Goal: Transaction & Acquisition: Purchase product/service

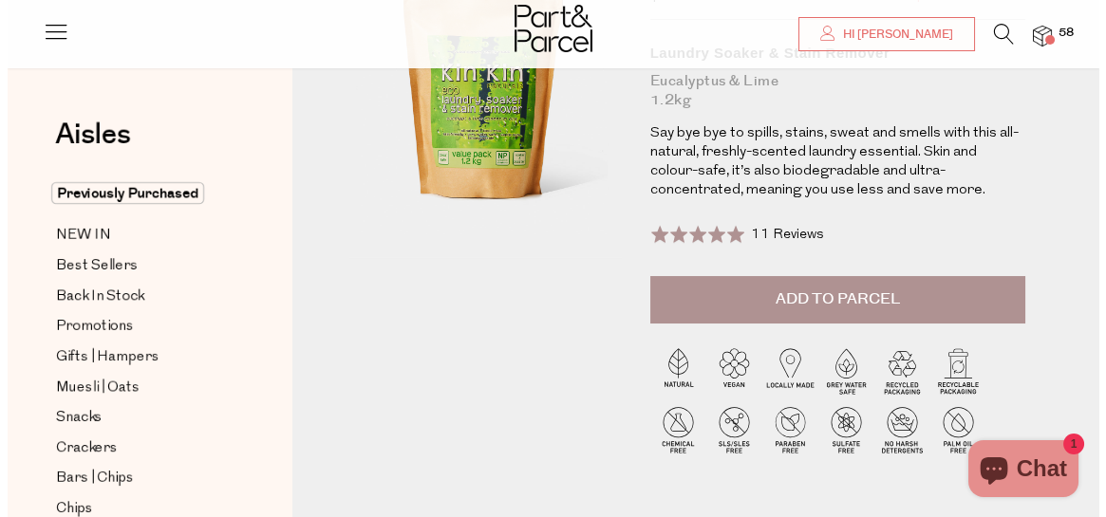
scroll to position [176, 0]
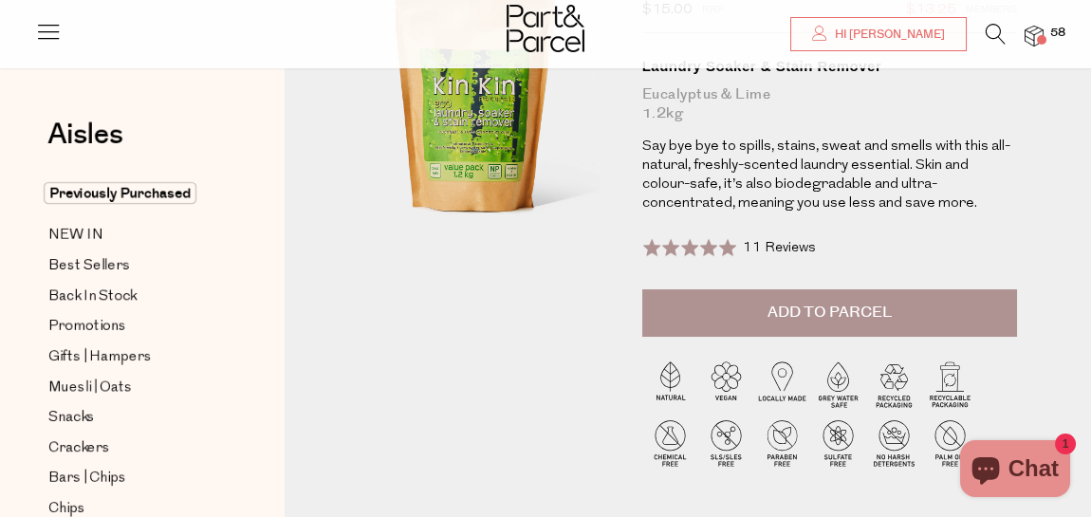
click at [847, 312] on span "Add to Parcel" at bounding box center [830, 313] width 124 height 22
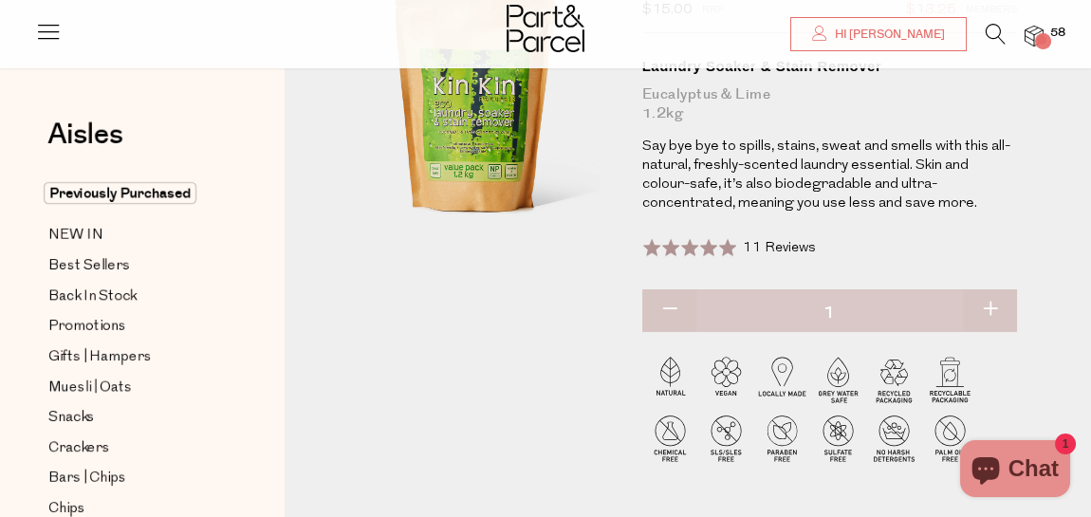
click at [997, 28] on icon at bounding box center [996, 34] width 20 height 21
click at [0, 0] on div "Search" at bounding box center [0, 0] width 0 height 0
click at [997, 28] on icon at bounding box center [996, 34] width 20 height 21
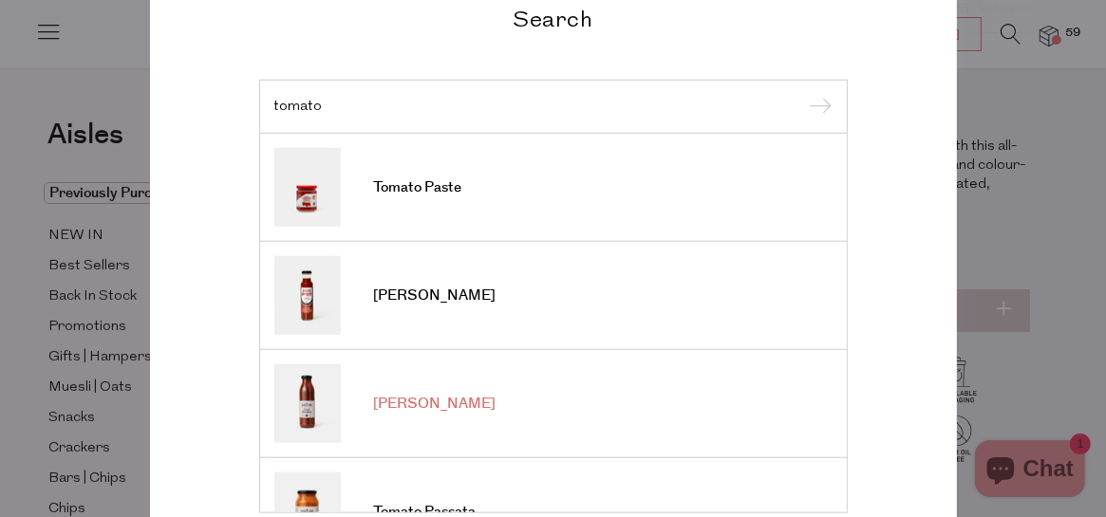
type input "tomato"
click at [436, 401] on span "[PERSON_NAME]" at bounding box center [435, 404] width 122 height 19
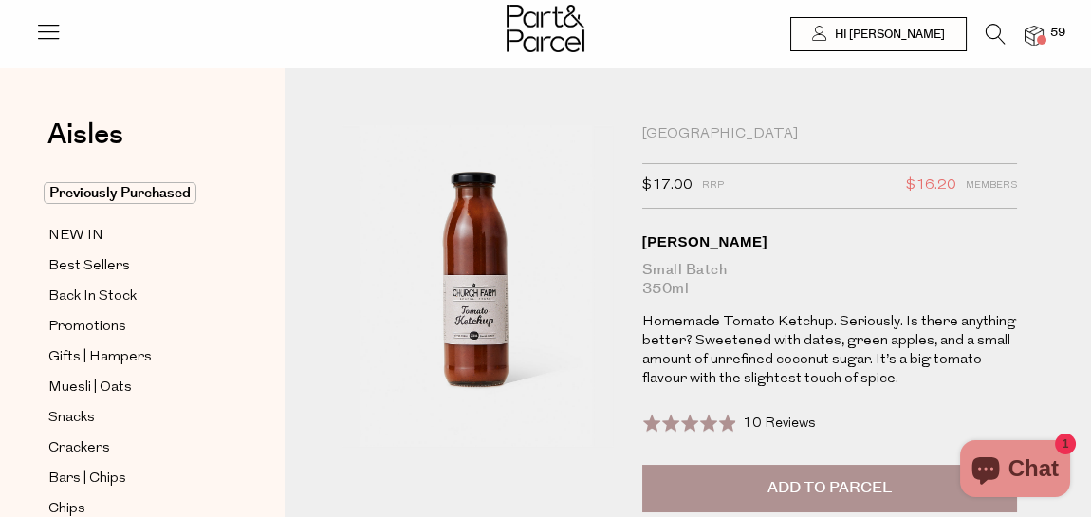
click at [834, 484] on span "Add to Parcel" at bounding box center [830, 488] width 124 height 22
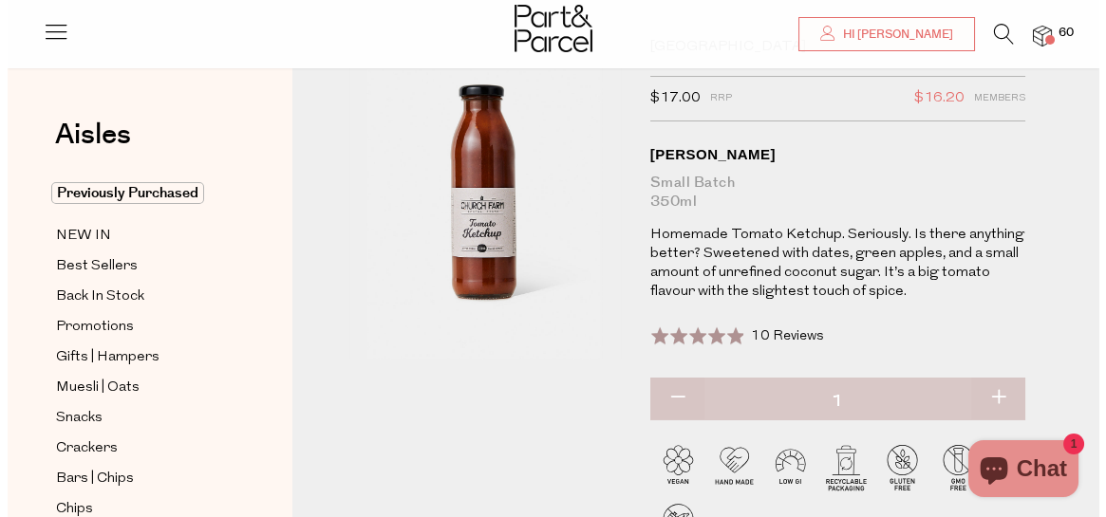
scroll to position [201, 0]
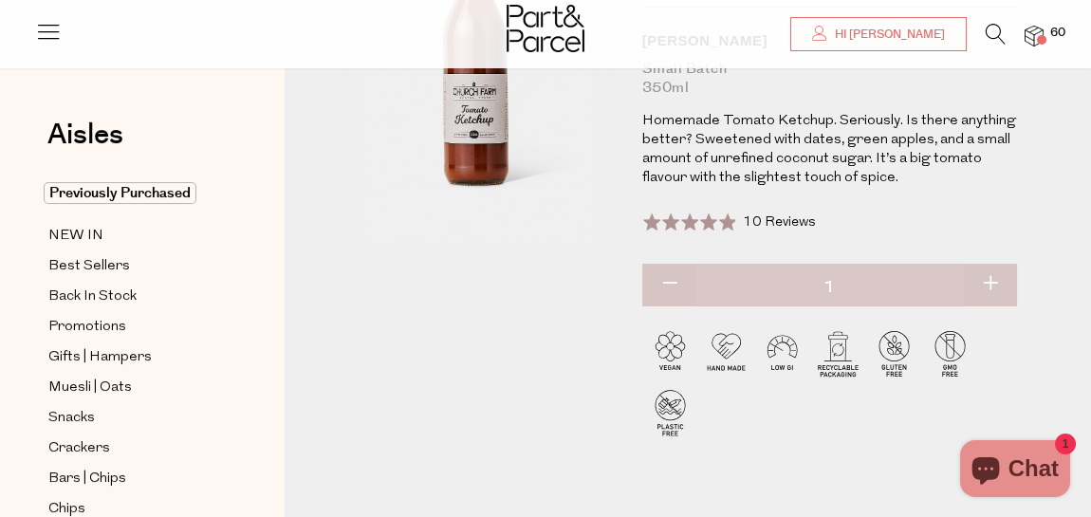
click at [988, 279] on button "button" at bounding box center [990, 285] width 54 height 42
type input "2"
click at [997, 35] on icon at bounding box center [996, 34] width 20 height 21
click at [0, 0] on div "Search" at bounding box center [0, 0] width 0 height 0
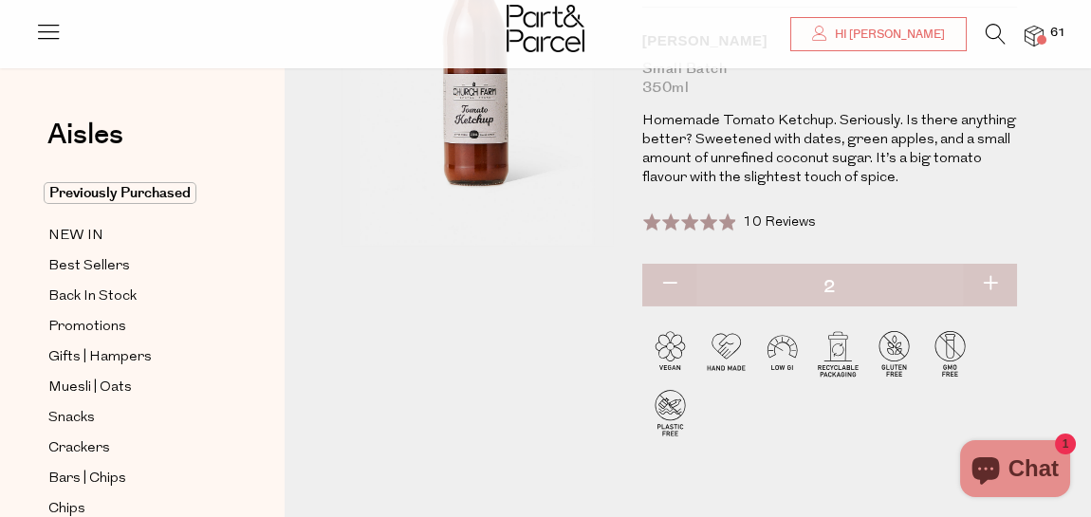
click at [997, 27] on icon at bounding box center [996, 34] width 20 height 21
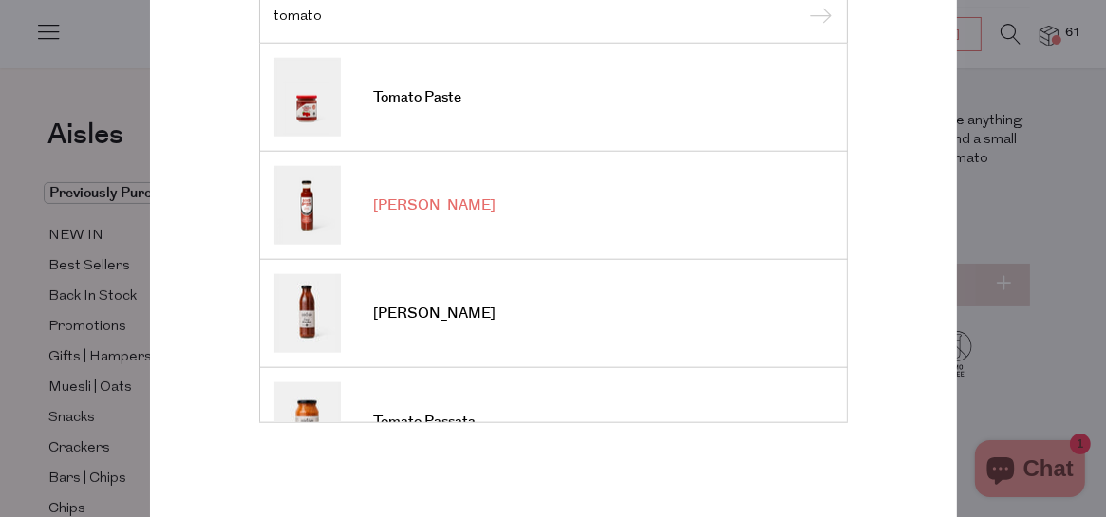
scroll to position [0, 0]
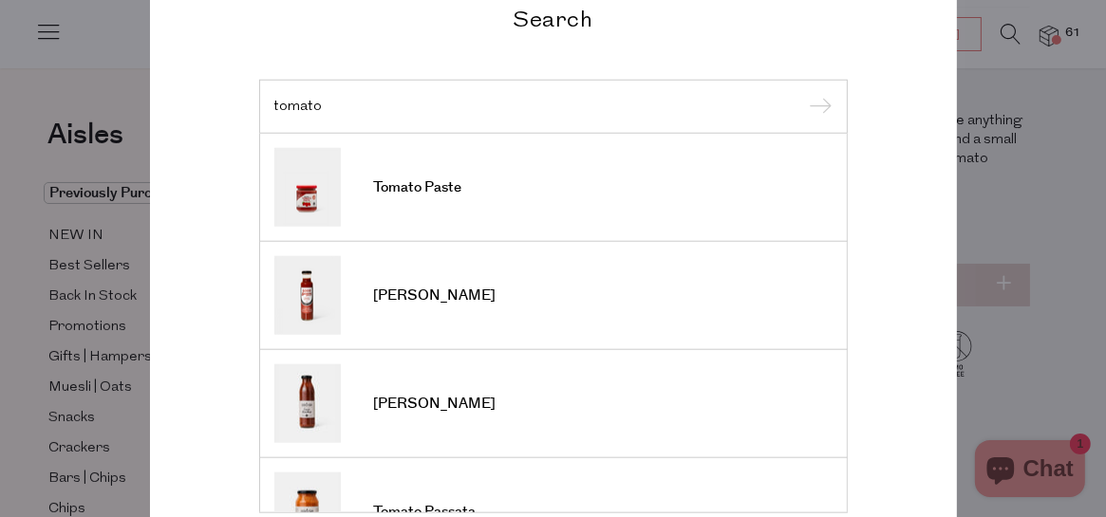
click at [331, 99] on input "tomato" at bounding box center [553, 106] width 558 height 14
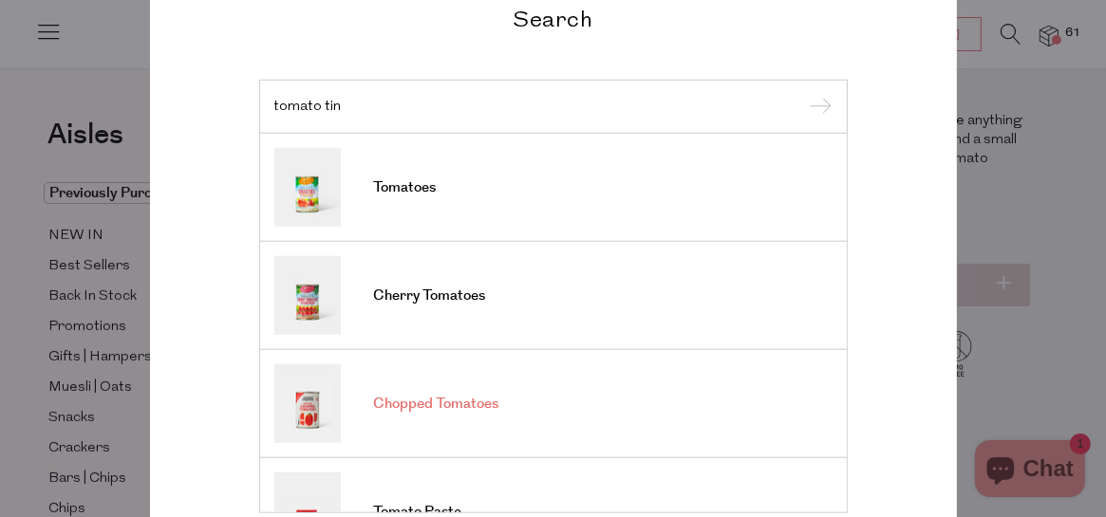
type input "tomato tin"
click at [397, 400] on span "Chopped Tomatoes" at bounding box center [436, 404] width 125 height 19
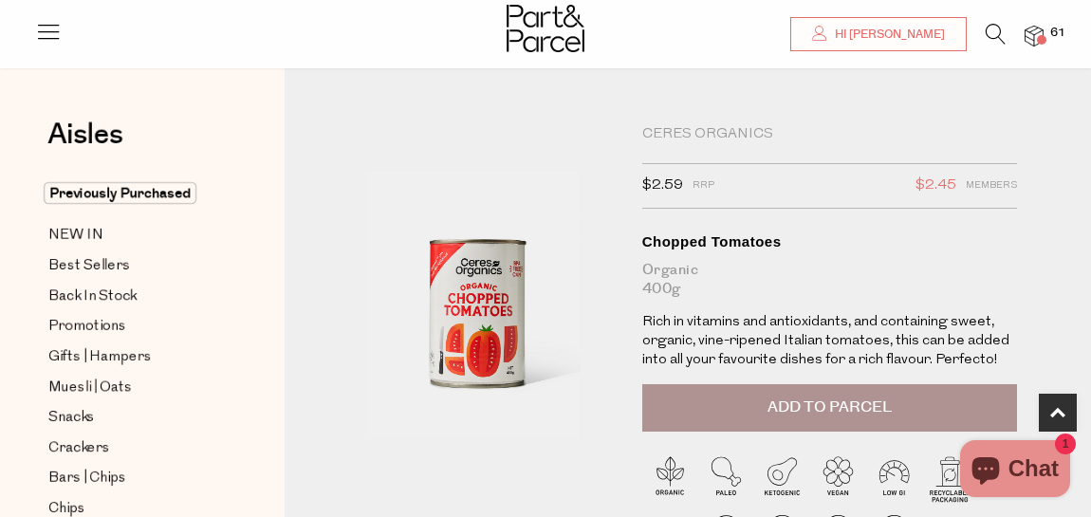
scroll to position [646, 0]
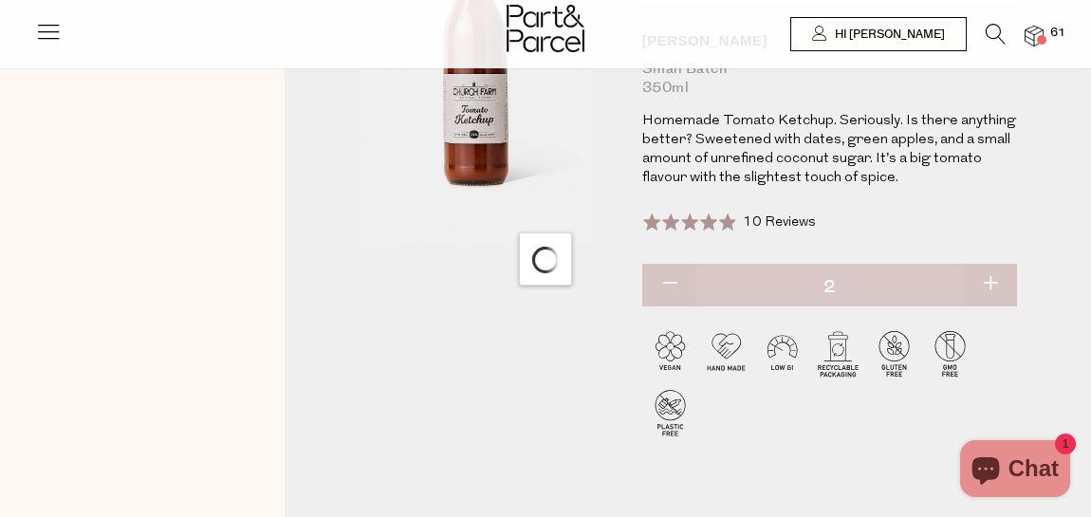
click at [994, 31] on icon at bounding box center [996, 34] width 20 height 21
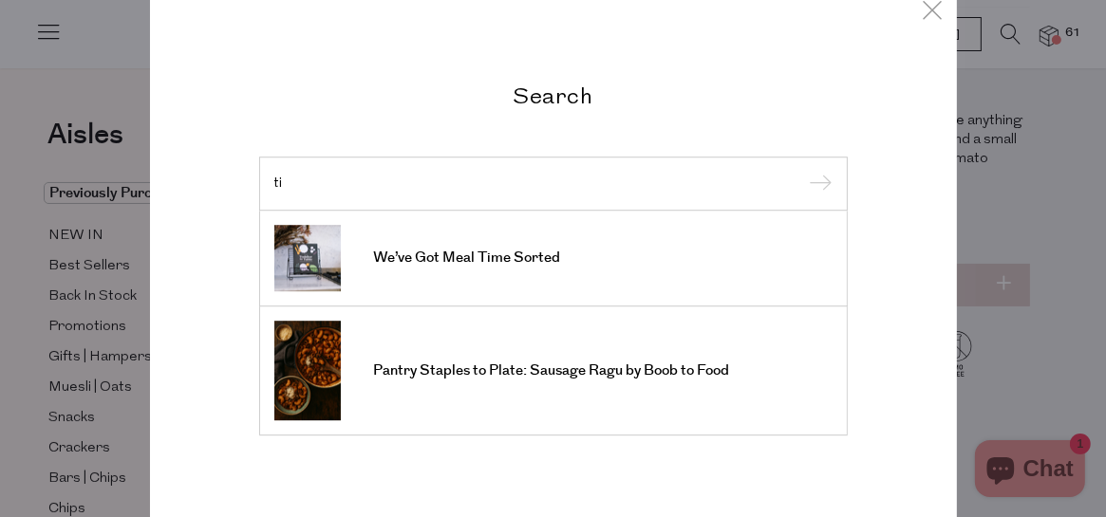
type input "t"
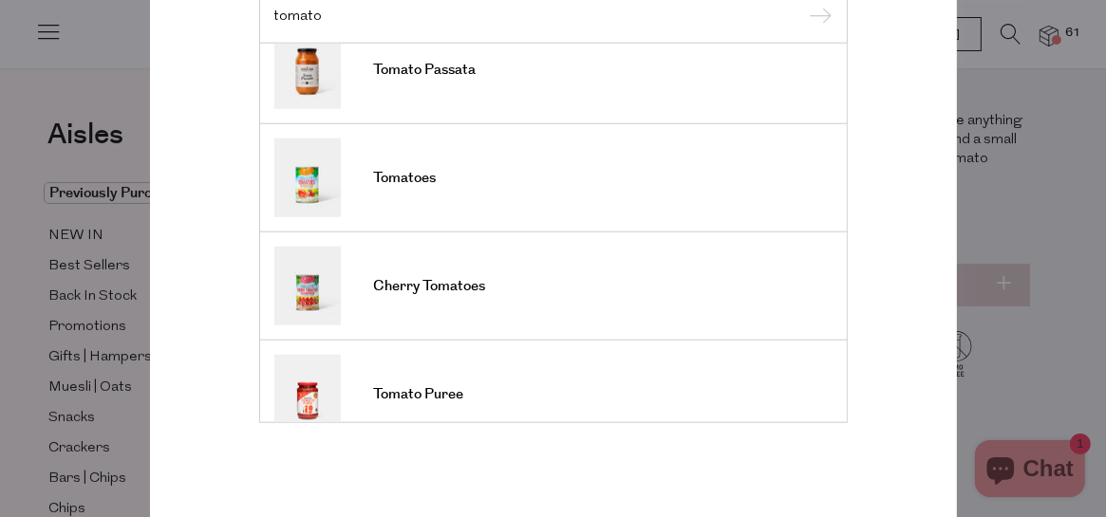
scroll to position [350, 0]
type input "tomato"
click at [389, 176] on span "Tomatoes" at bounding box center [405, 180] width 63 height 19
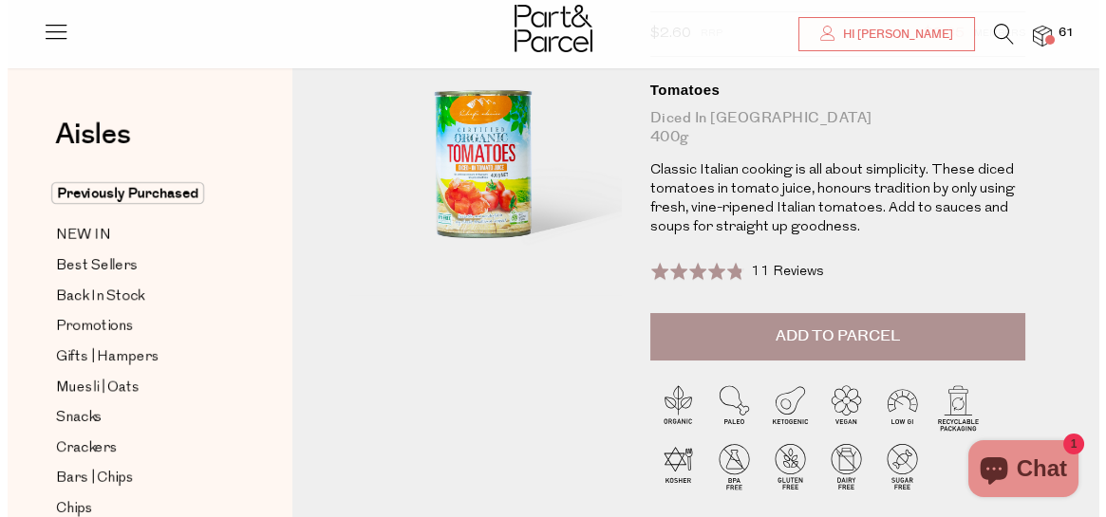
scroll to position [184, 0]
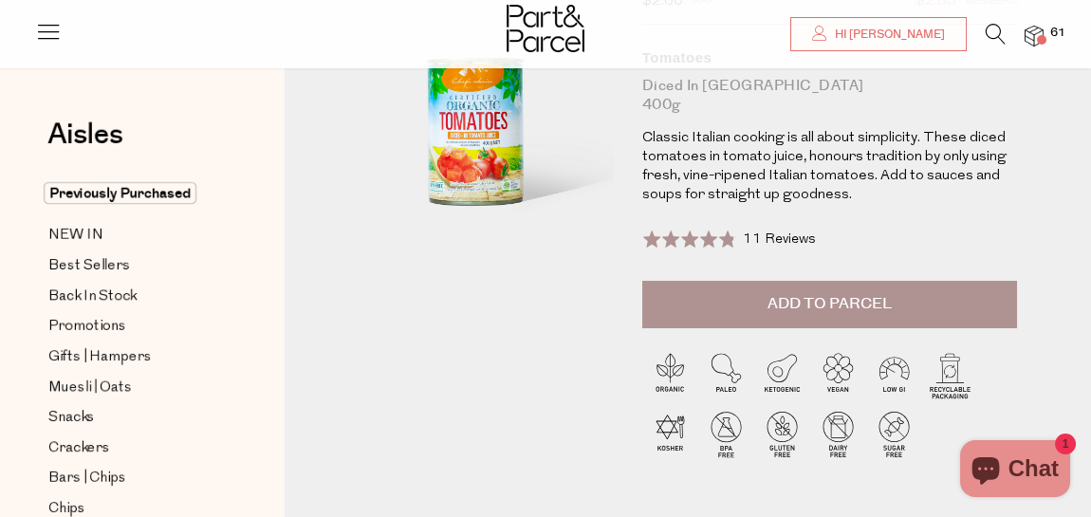
click at [840, 307] on span "Add to Parcel" at bounding box center [830, 304] width 124 height 22
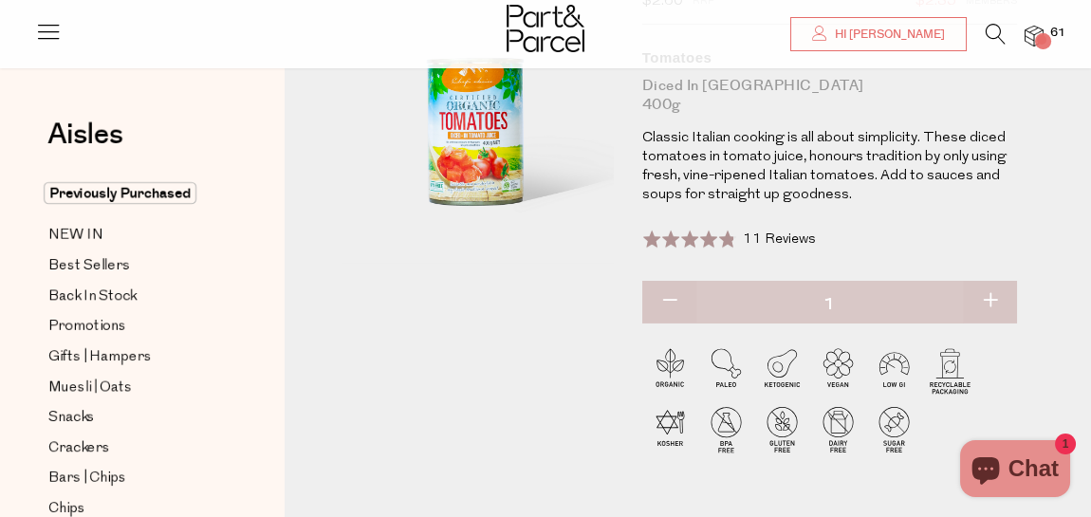
click at [993, 300] on button "button" at bounding box center [990, 302] width 54 height 42
type input "3"
type input "2"
click at [993, 300] on button "button" at bounding box center [990, 302] width 54 height 42
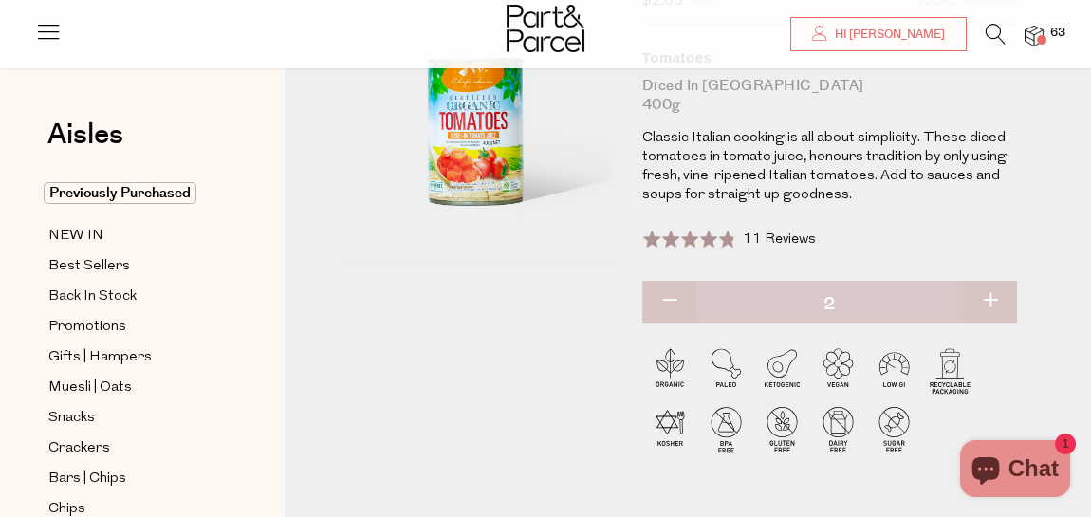
type input "3"
click at [1036, 34] on img at bounding box center [1034, 37] width 19 height 22
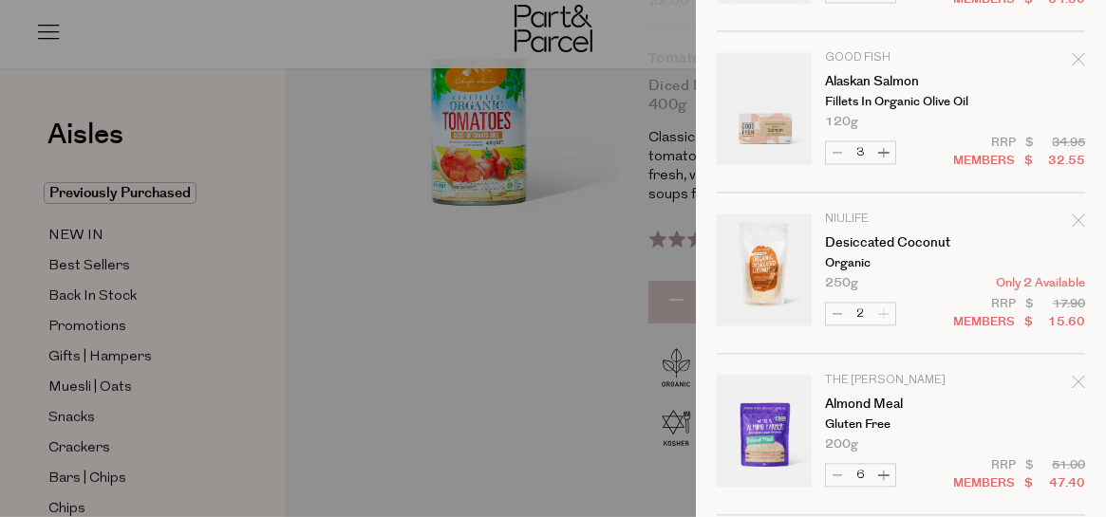
scroll to position [3221, 0]
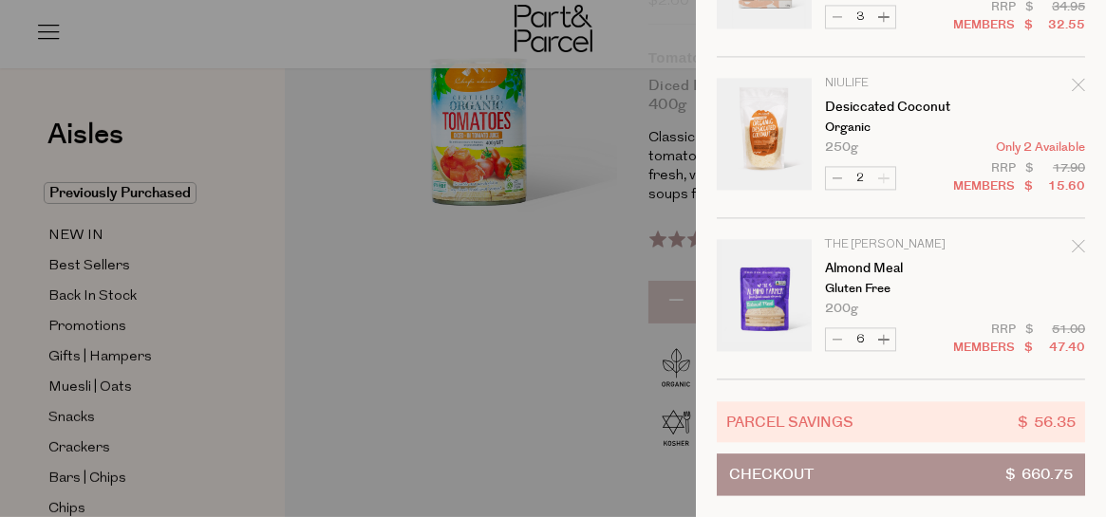
click at [840, 328] on button "Decrease Almond Meal" at bounding box center [837, 339] width 23 height 22
type input "5"
click at [832, 328] on button "Decrease Almond Meal" at bounding box center [837, 339] width 23 height 22
type input "4"
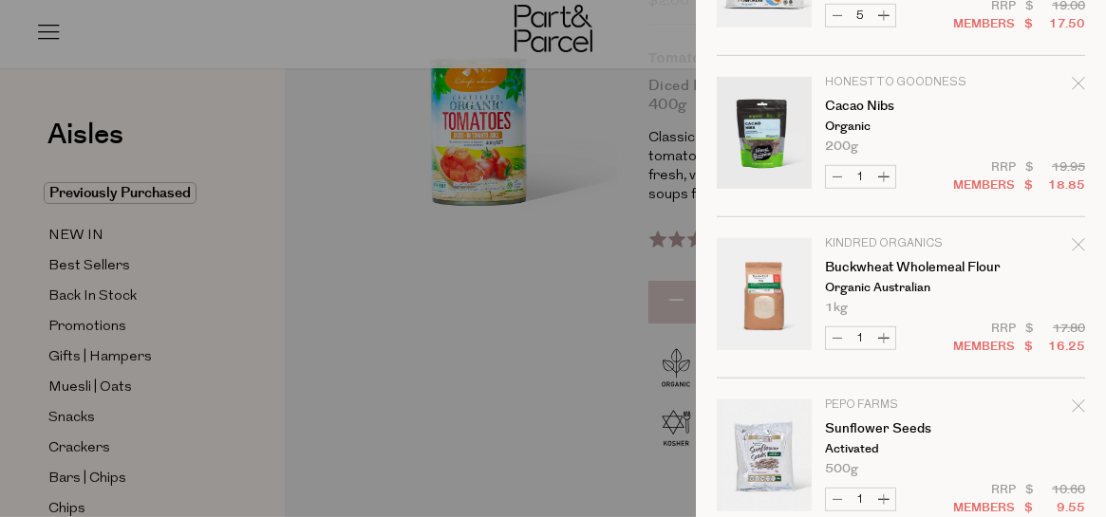
scroll to position [1007, 0]
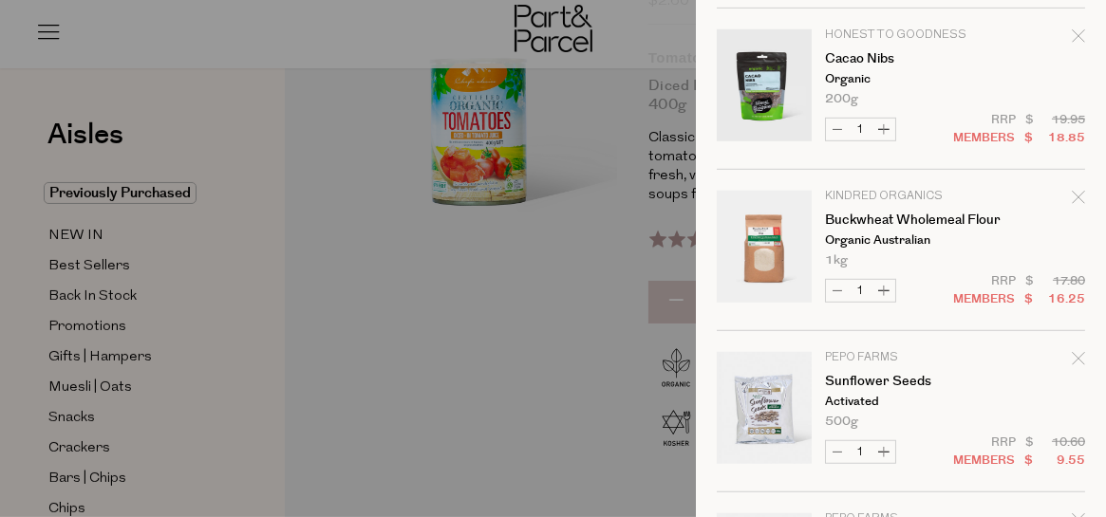
click at [1071, 33] on icon "Remove Cacao Nibs" at bounding box center [1077, 35] width 12 height 12
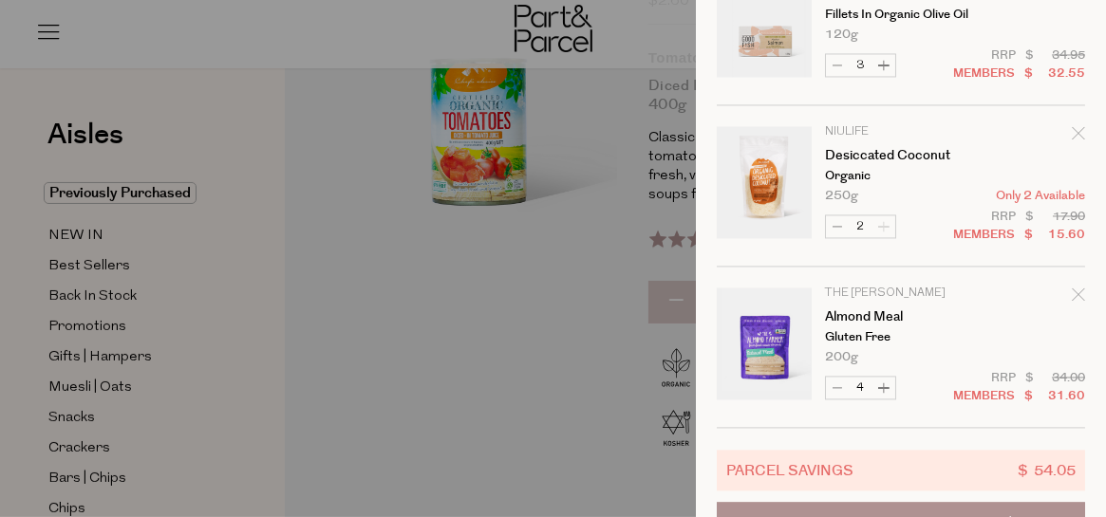
scroll to position [3061, 0]
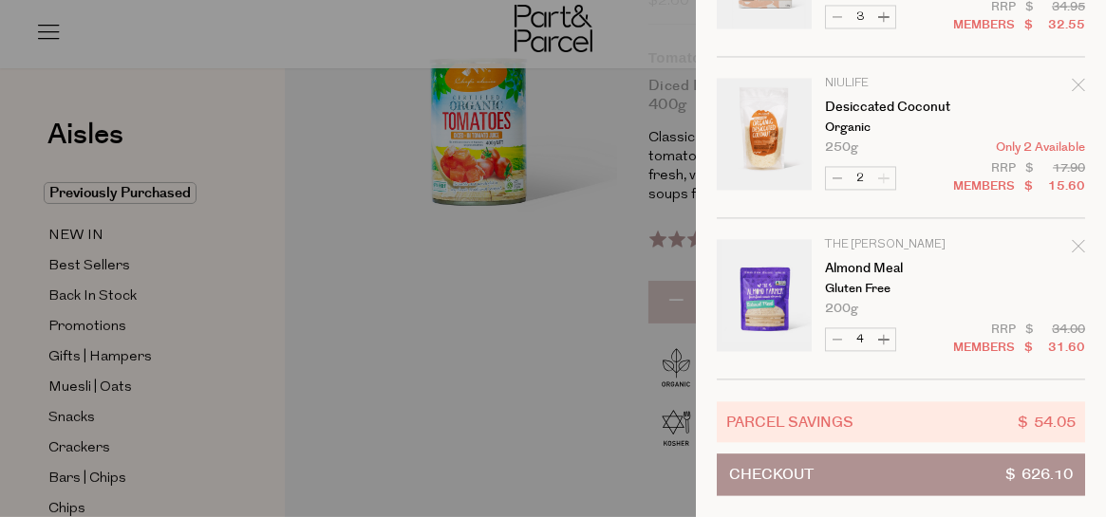
click at [951, 465] on button "Checkout $ 626.10" at bounding box center [901, 475] width 368 height 42
